Goal: Task Accomplishment & Management: Complete application form

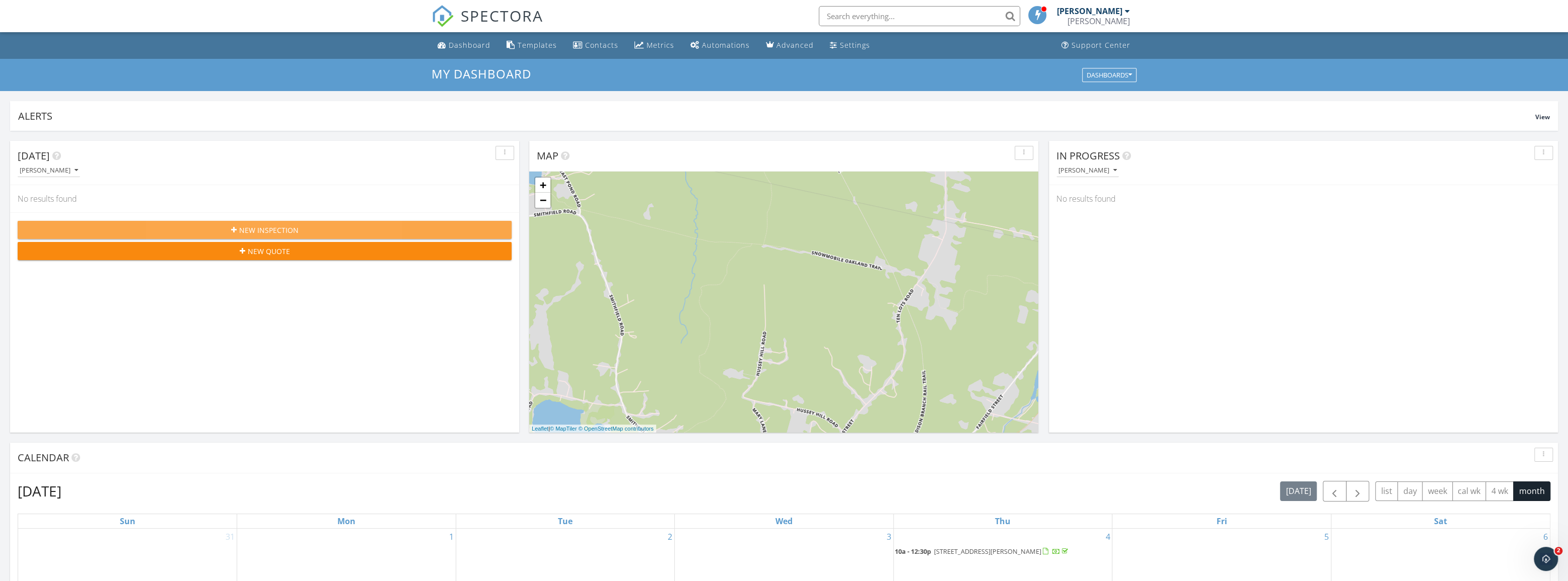
click at [273, 235] on span "New Inspection" at bounding box center [269, 230] width 59 height 11
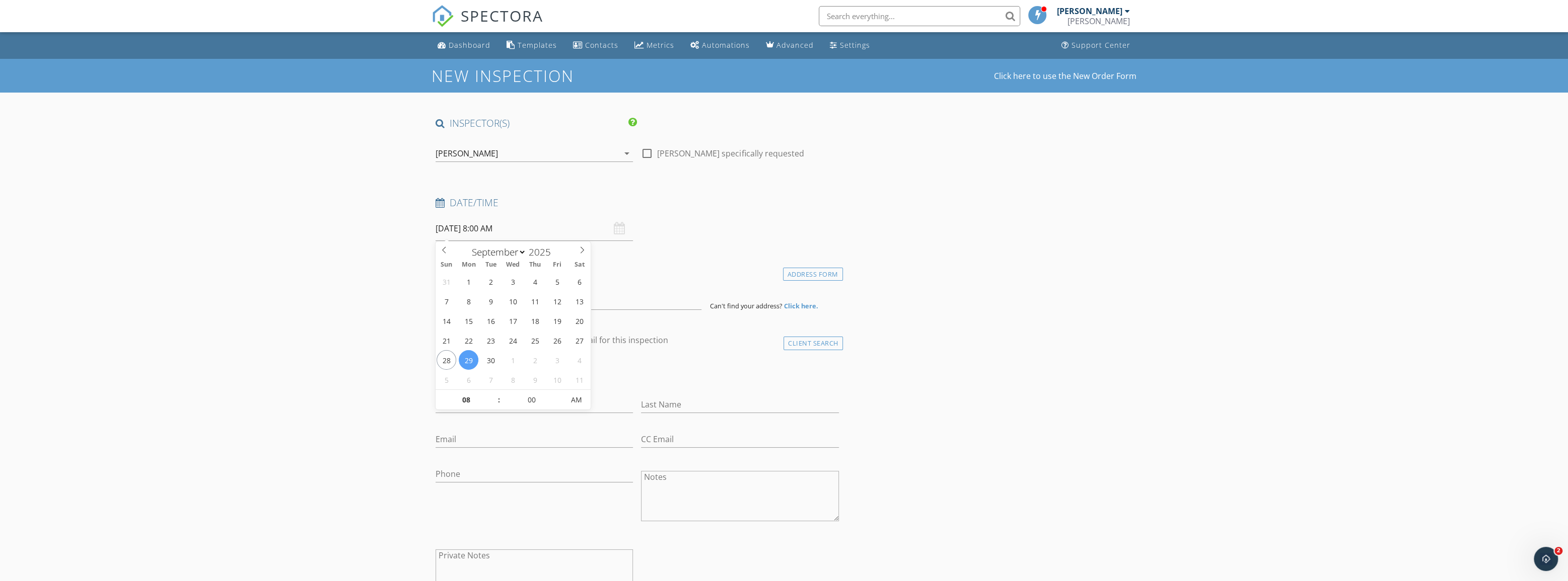
click at [529, 227] on input "[DATE] 8:00 AM" at bounding box center [534, 228] width 198 height 24
type input "[DATE] 8:00 AM"
type input "09"
type input "[DATE] 9:00 AM"
click at [493, 394] on span at bounding box center [493, 395] width 7 height 10
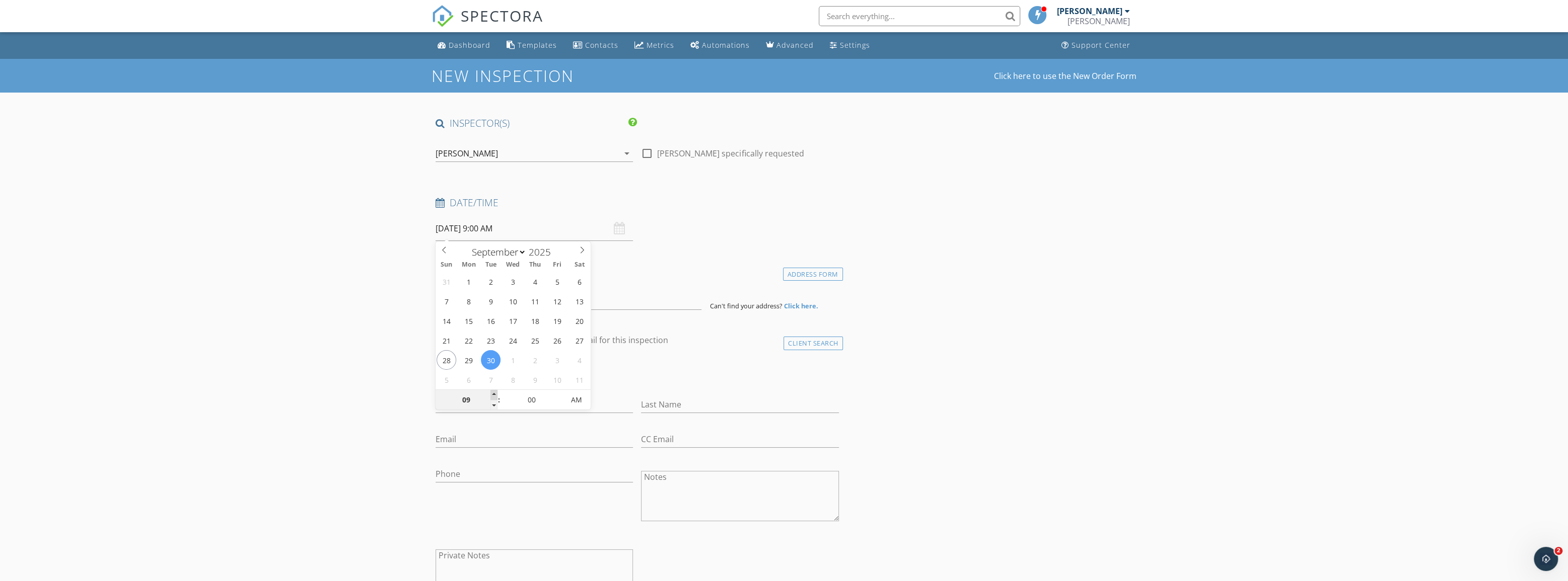
type input "10"
type input "[DATE] 10:00 AM"
click at [493, 394] on span at bounding box center [493, 395] width 7 height 10
click at [731, 338] on h4 "client" at bounding box center [636, 340] width 403 height 13
click at [509, 295] on input at bounding box center [568, 297] width 266 height 24
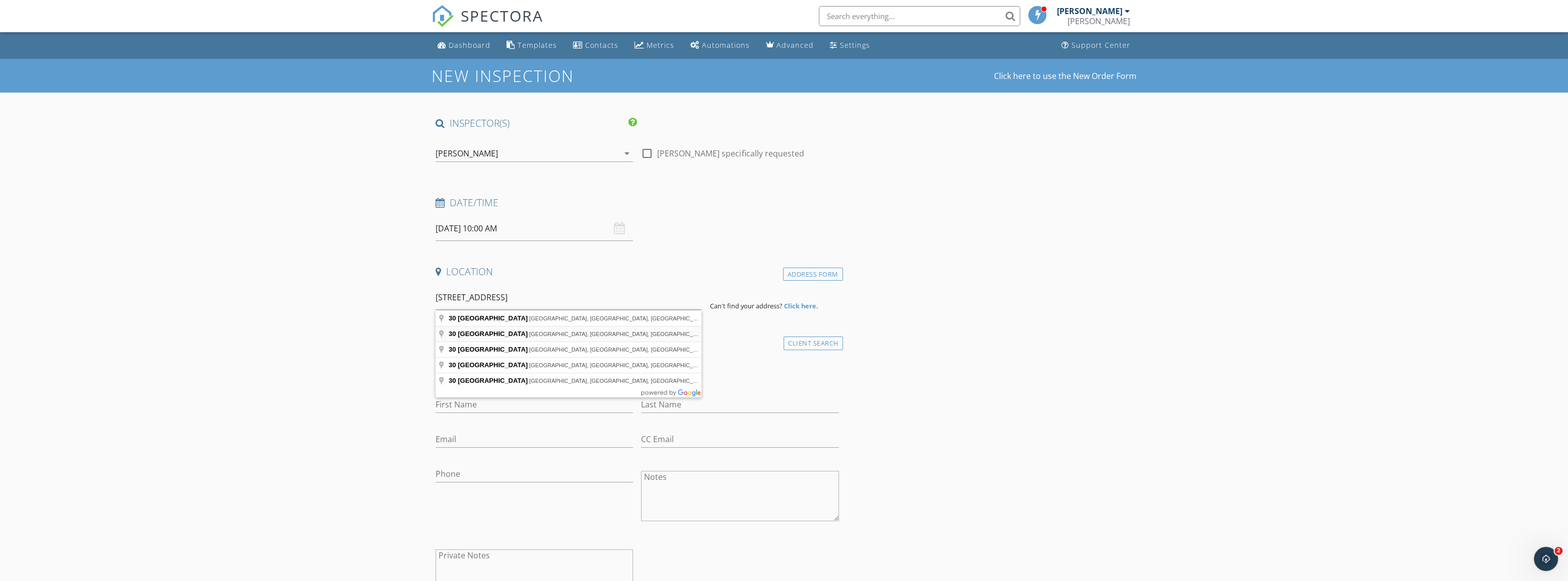
type input "[STREET_ADDRESS]"
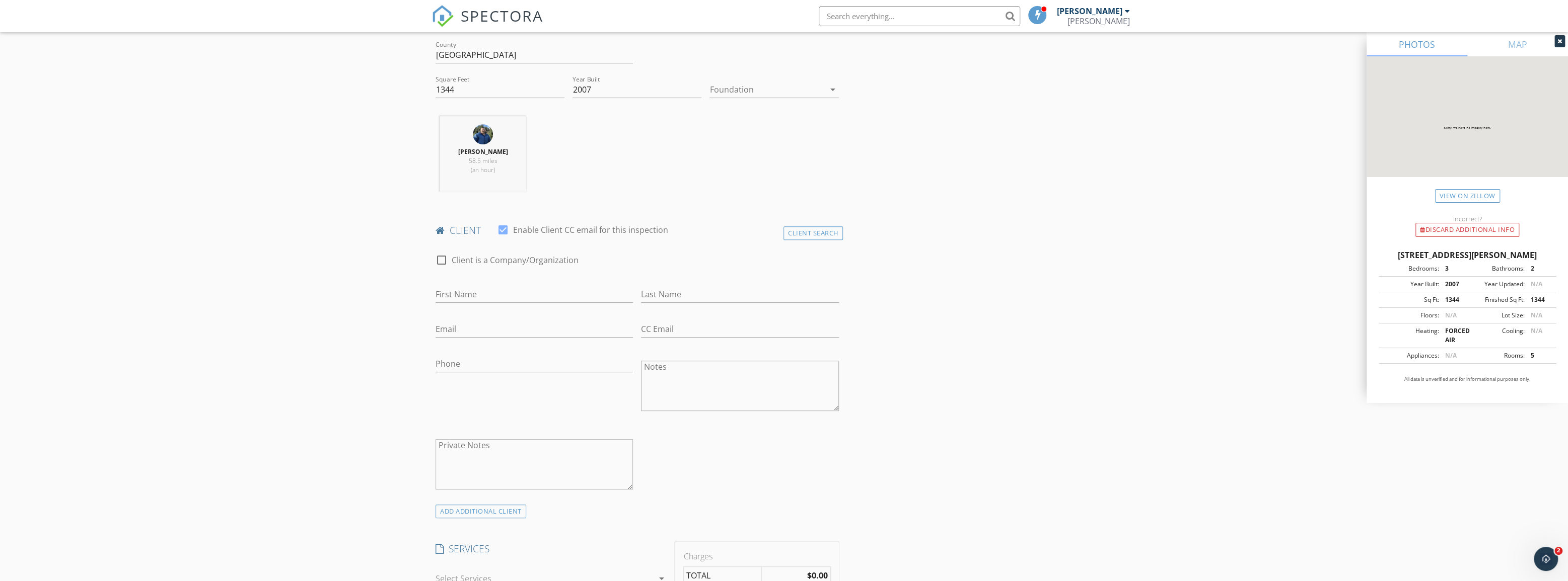
scroll to position [320, 0]
click at [487, 358] on input "Phone" at bounding box center [534, 361] width 198 height 17
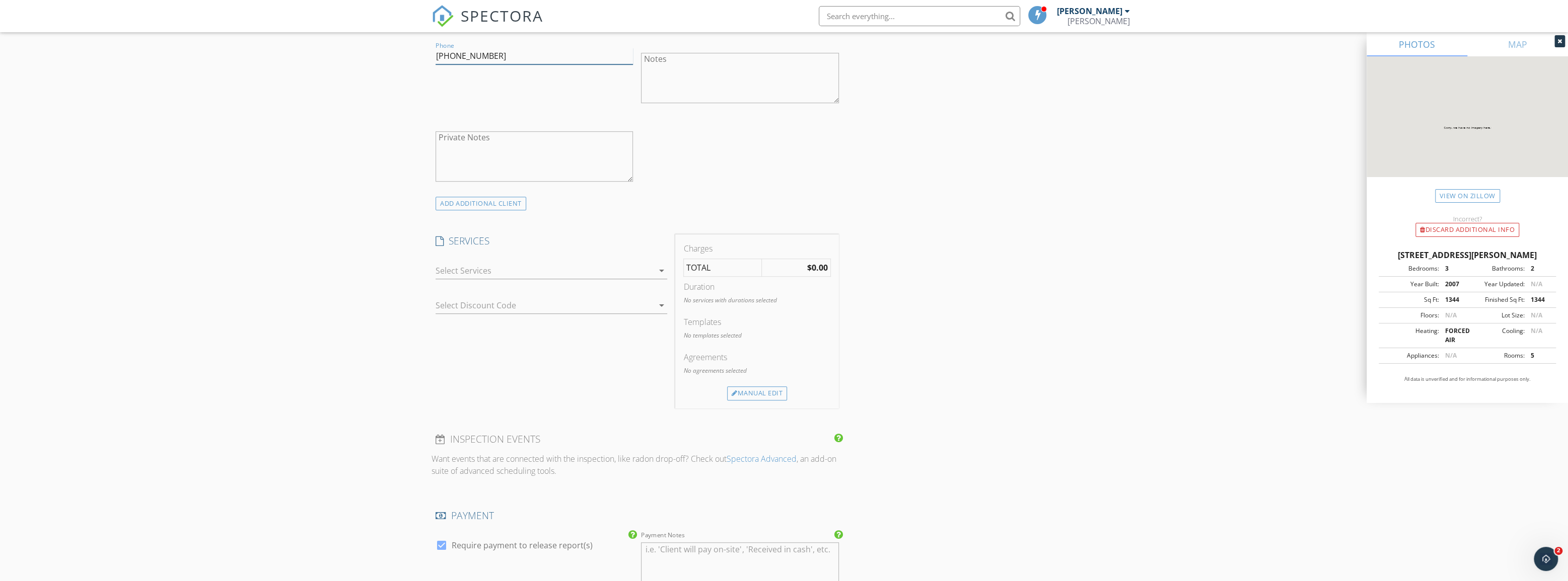
scroll to position [640, 0]
type input "[PHONE_NUMBER]"
click at [539, 257] on div at bounding box center [543, 254] width 217 height 16
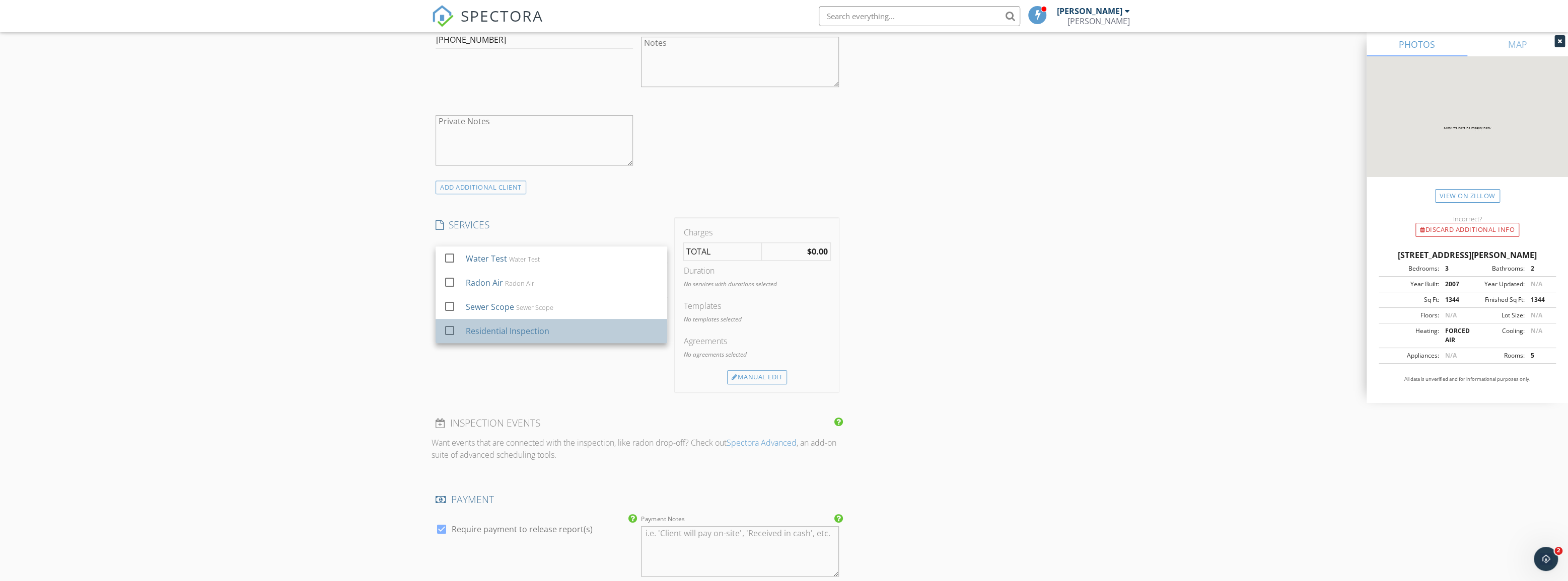
click at [519, 327] on div "Residential Inspection" at bounding box center [507, 331] width 84 height 12
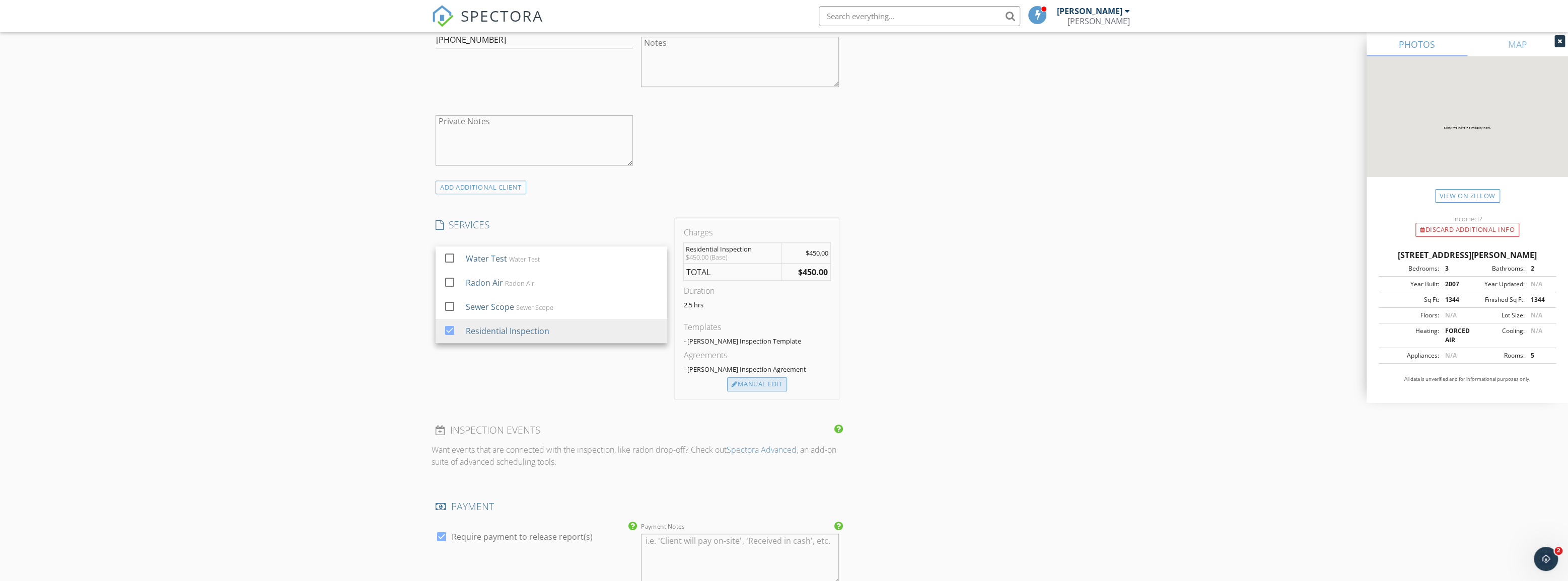
click at [765, 386] on div "Manual Edit" at bounding box center [757, 384] width 60 height 14
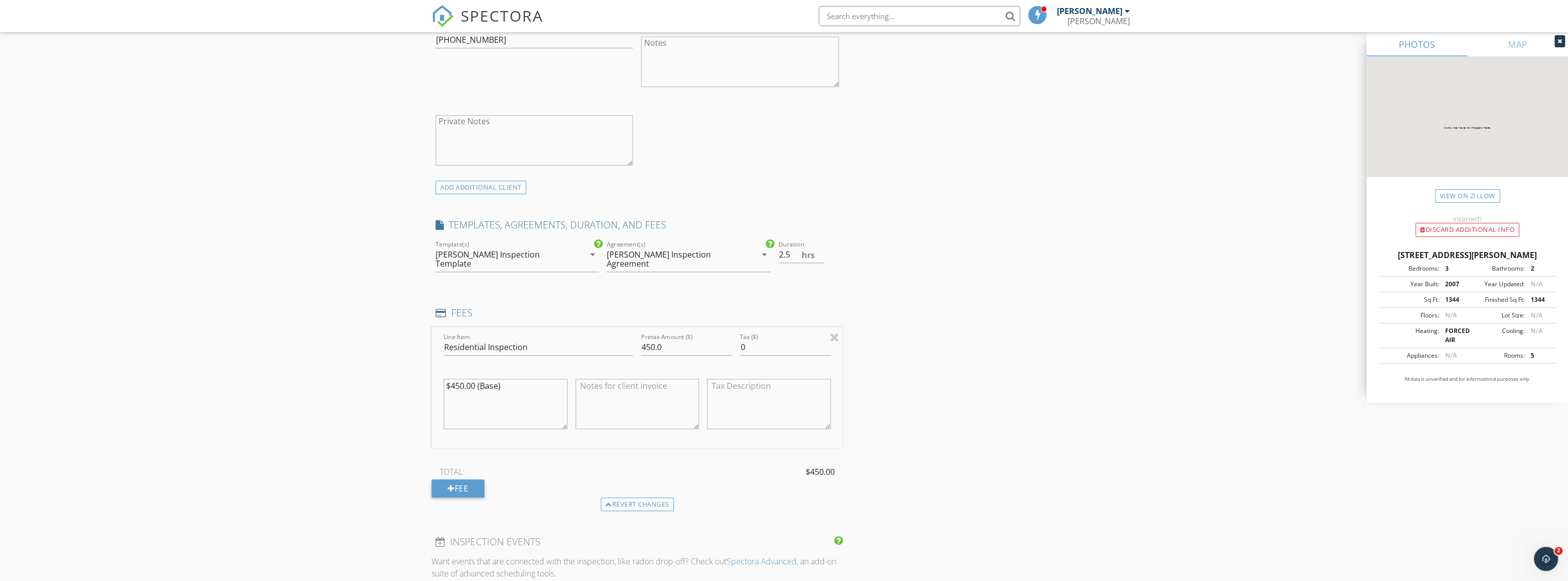
click at [675, 252] on div "[PERSON_NAME] Inspection Agreement" at bounding box center [673, 258] width 134 height 18
click at [722, 206] on div "INSPECTOR(S) check_box James Bickford PRIMARY James Bickford arrow_drop_down ch…" at bounding box center [637, 331] width 411 height 1710
click at [650, 379] on textarea at bounding box center [637, 405] width 124 height 51
type textarea "-$25.00 CB discount"
drag, startPoint x: 655, startPoint y: 332, endPoint x: 648, endPoint y: 336, distance: 8.1
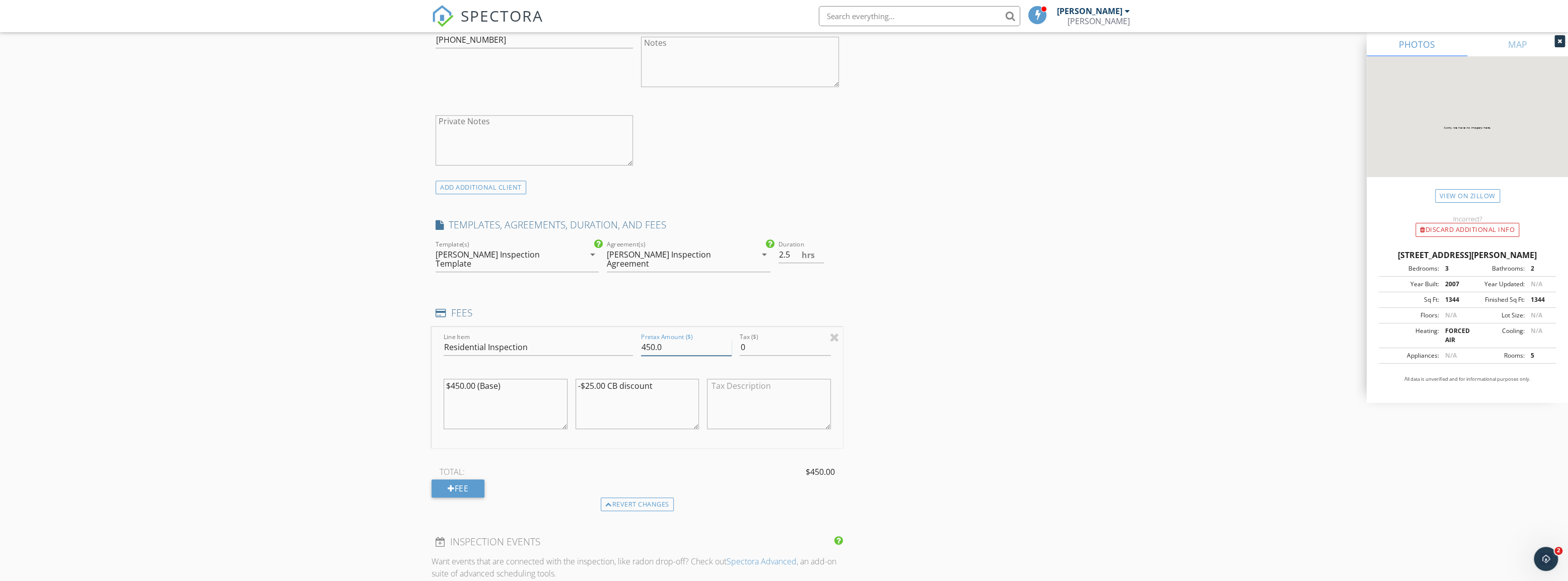
click at [648, 339] on input "450.0" at bounding box center [686, 348] width 90 height 17
type input "425.0"
click at [936, 345] on div "INSPECTOR(S) check_box James Bickford PRIMARY James Bickford arrow_drop_down ch…" at bounding box center [784, 361] width 705 height 1769
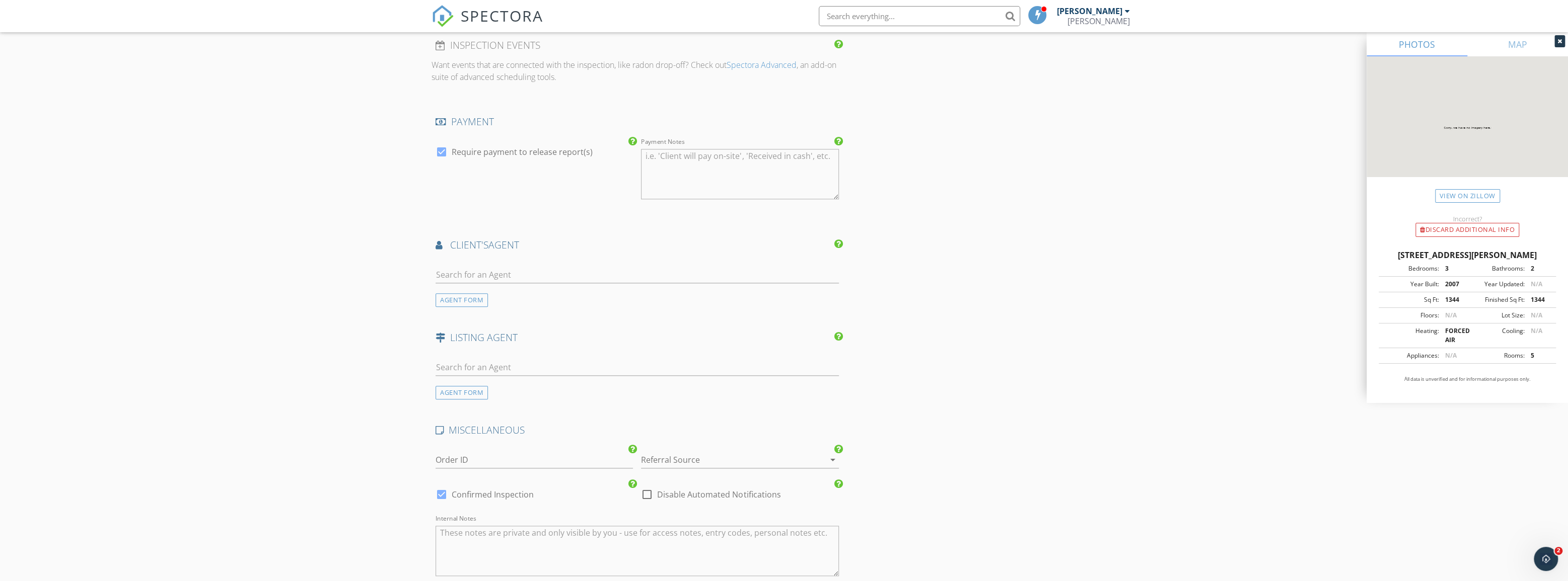
scroll to position [1143, 0]
click at [574, 260] on input "text" at bounding box center [636, 269] width 403 height 17
type input "heather Caron"
click at [520, 281] on li "Heather Caron Coldwell Banker" at bounding box center [637, 290] width 402 height 28
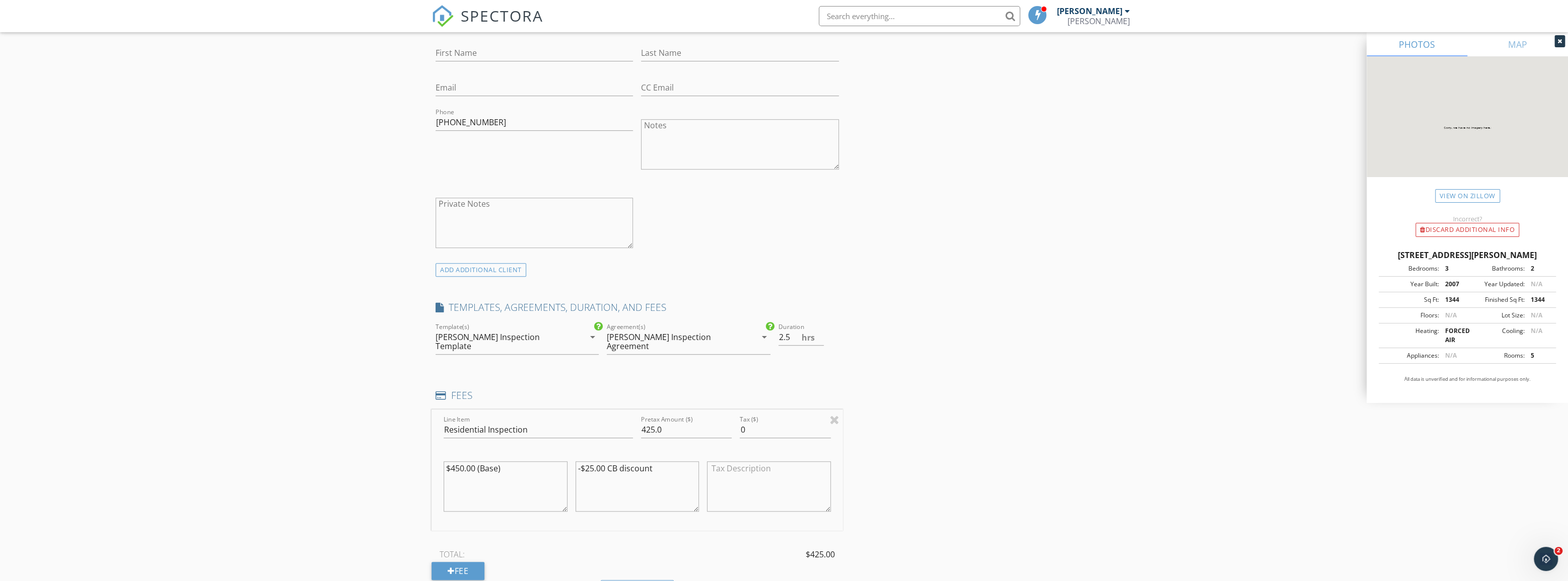
scroll to position [448, 0]
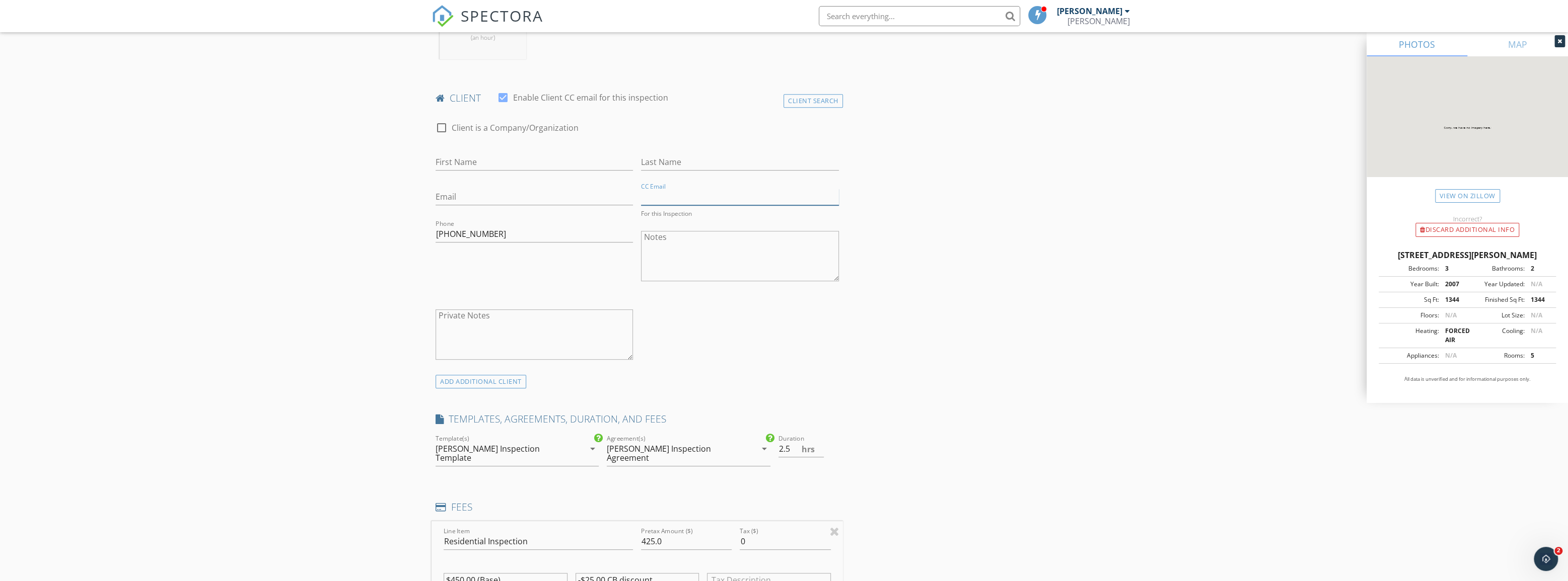
click at [684, 195] on input "CC Email" at bounding box center [740, 197] width 198 height 17
type input "[EMAIL_ADDRESS][PERSON_NAME][DOMAIN_NAME]"
click at [495, 166] on input "First Name" at bounding box center [534, 162] width 198 height 17
type input "[PERSON_NAME]"
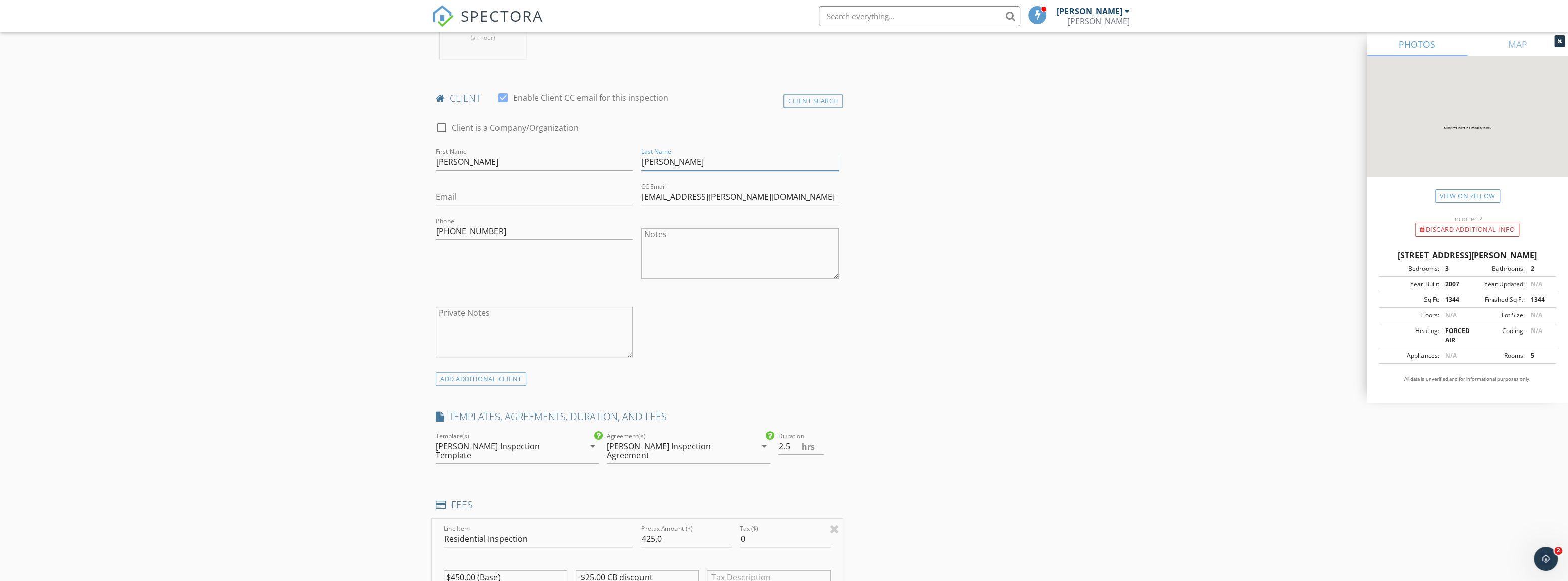
type input "[PERSON_NAME]"
type input "[EMAIL_ADDRESS][DOMAIN_NAME]"
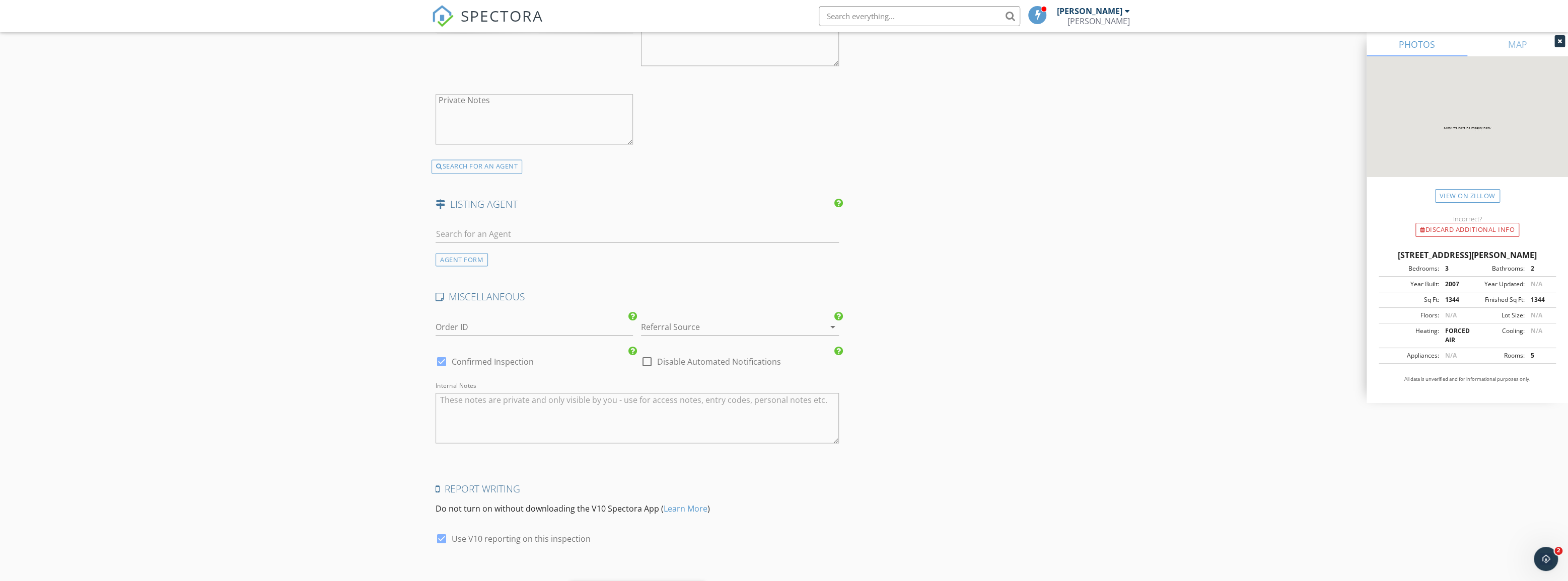
scroll to position [1546, 0]
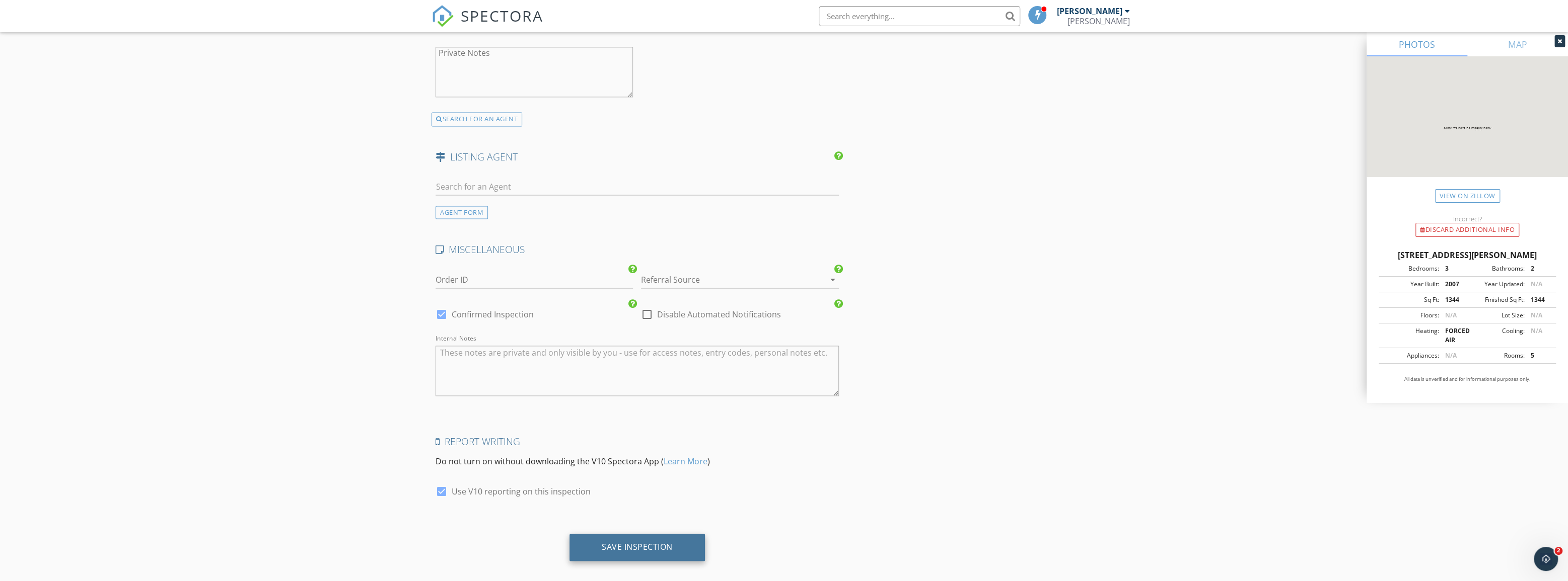
click at [650, 542] on div "Save Inspection" at bounding box center [637, 547] width 71 height 10
